Goal: Task Accomplishment & Management: Use online tool/utility

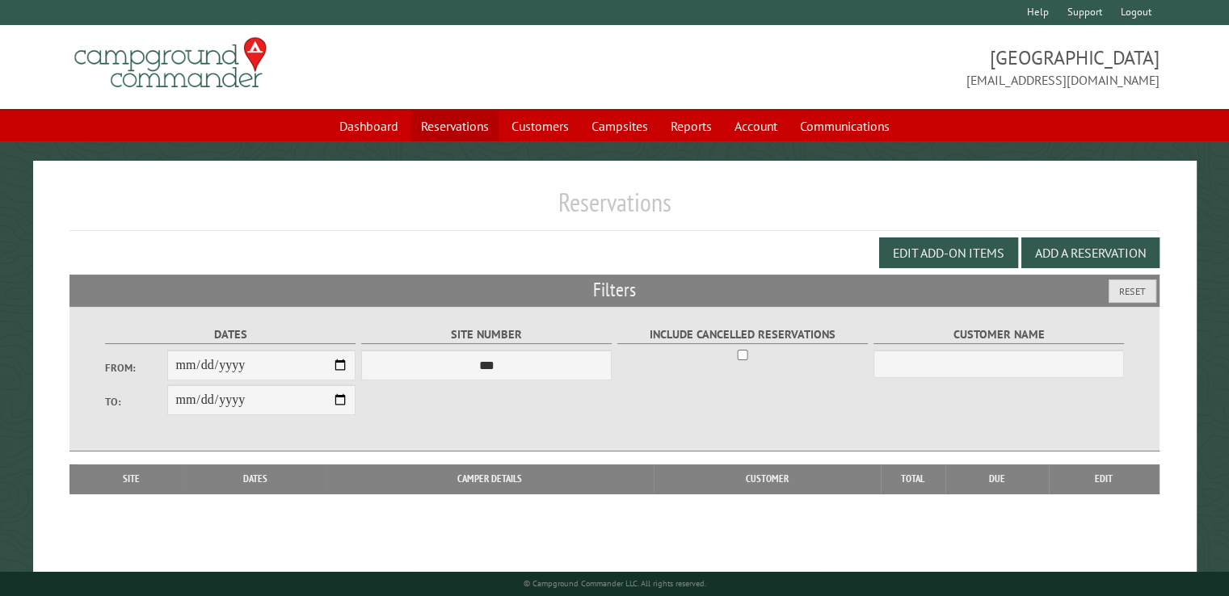
click at [441, 114] on link "Reservations" at bounding box center [454, 126] width 87 height 31
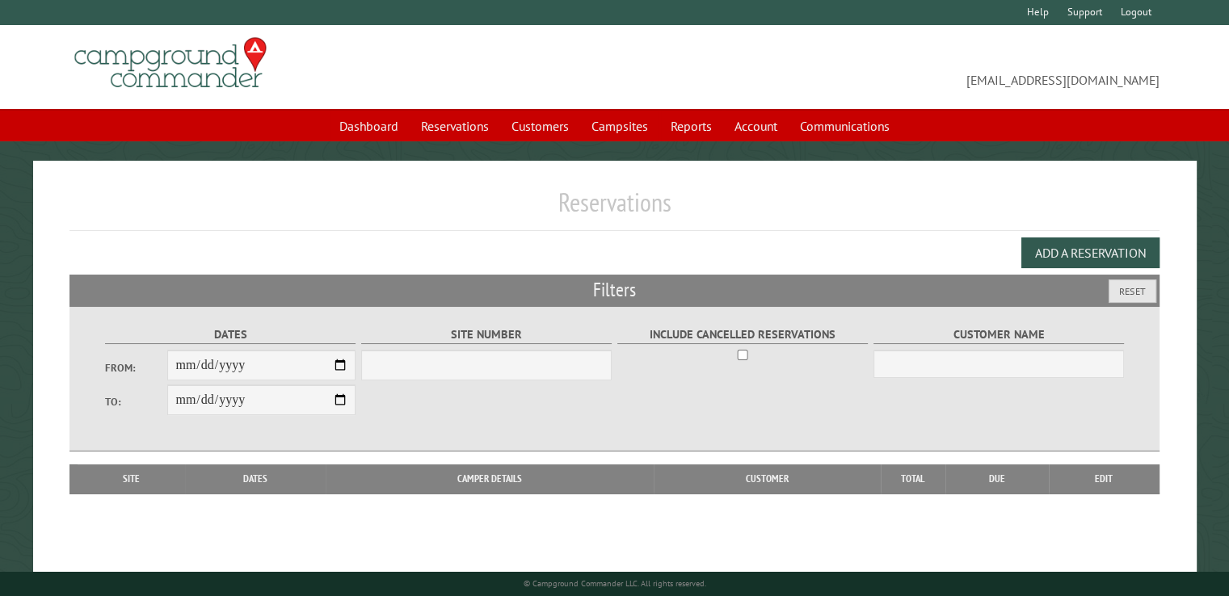
select select "***"
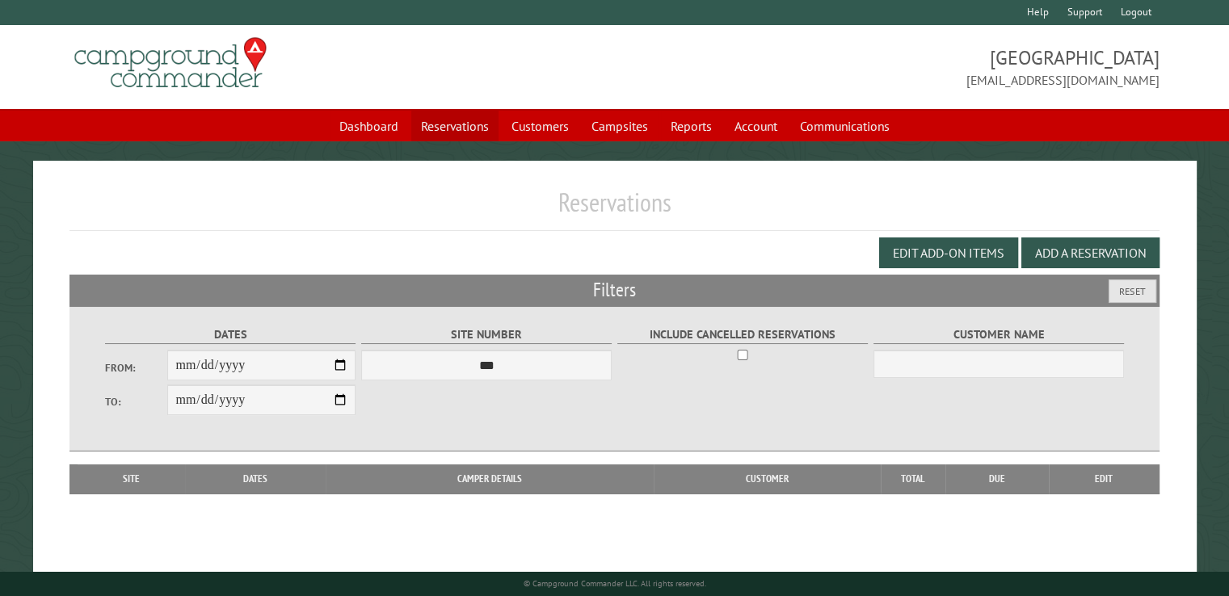
click at [447, 132] on link "Reservations" at bounding box center [454, 126] width 87 height 31
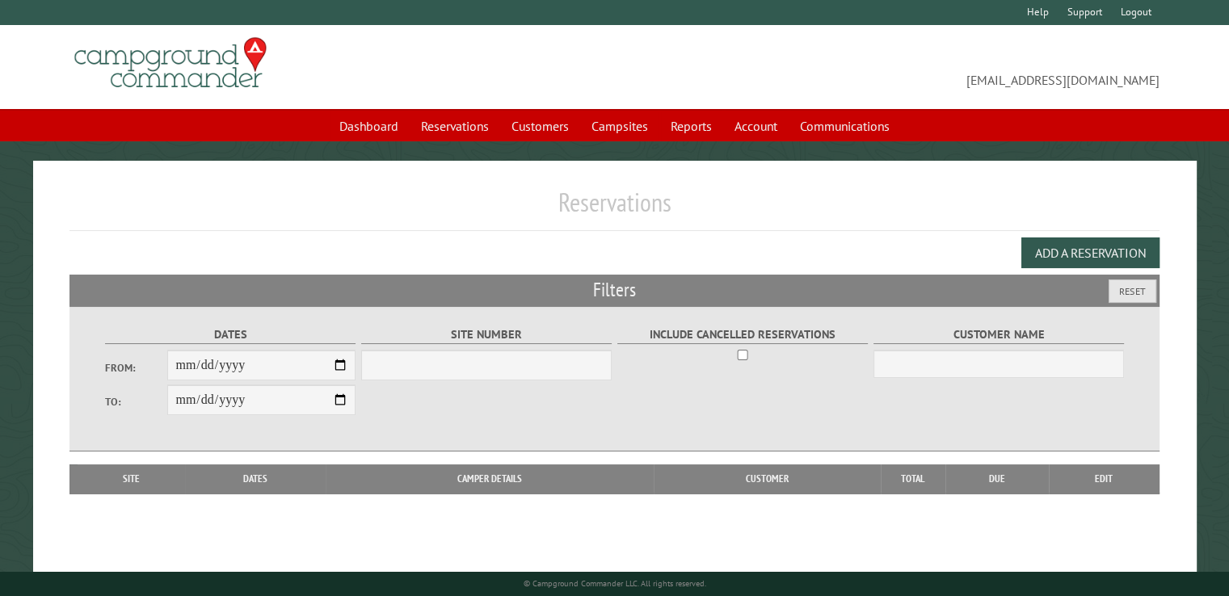
select select "***"
